Goal: Obtain resource: Download file/media

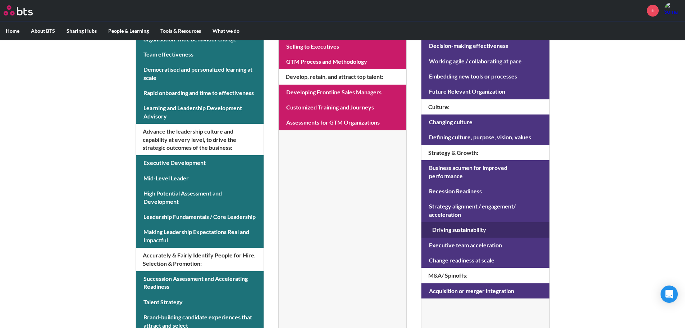
scroll to position [252, 0]
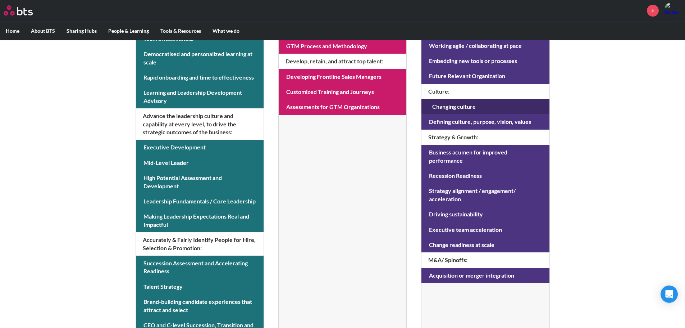
click at [454, 107] on link at bounding box center [486, 106] width 128 height 15
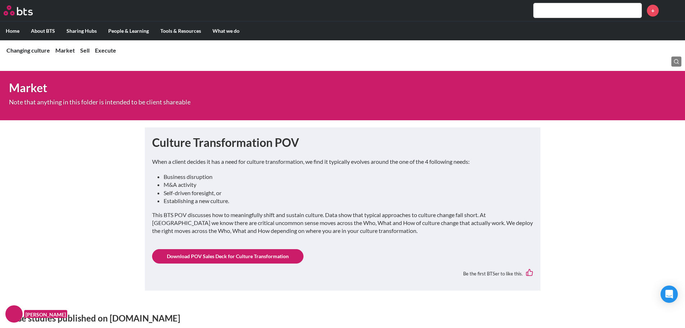
scroll to position [288, 0]
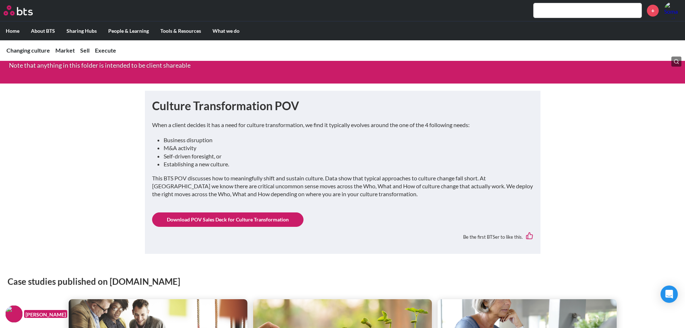
click at [228, 221] on link "Download POV Sales Deck for Culture Transformation" at bounding box center [227, 219] width 151 height 14
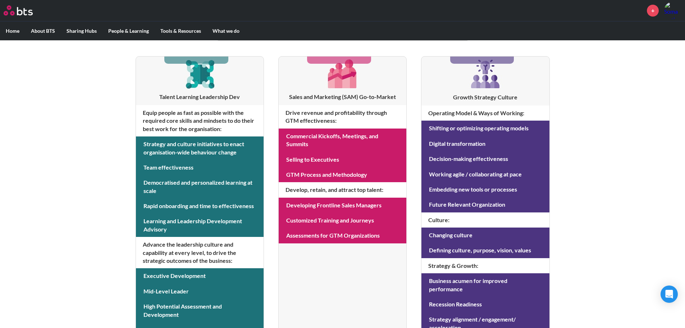
scroll to position [144, 0]
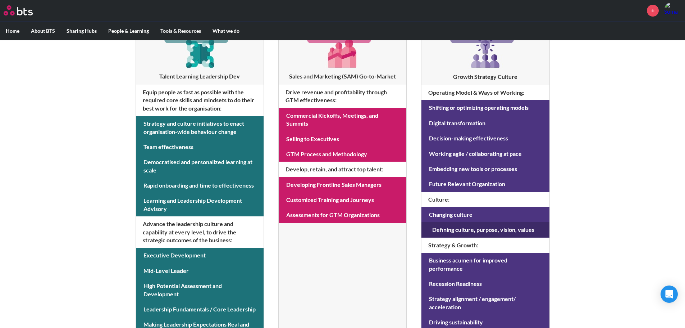
click at [459, 231] on link at bounding box center [486, 229] width 128 height 15
